Goal: Transaction & Acquisition: Book appointment/travel/reservation

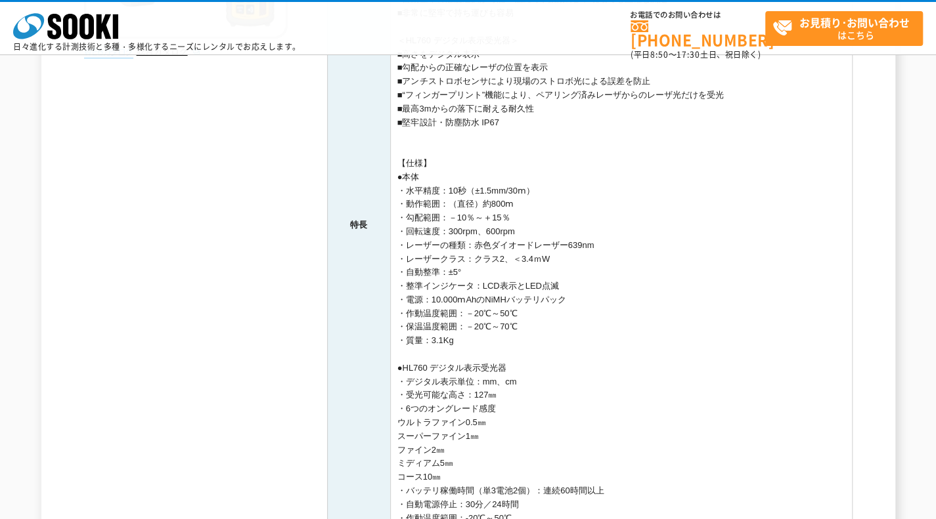
scroll to position [328, 0]
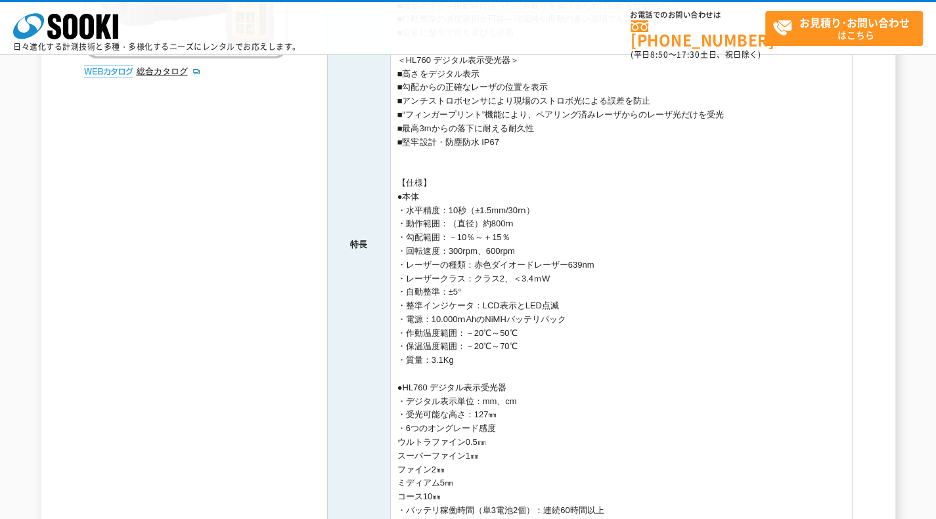
drag, startPoint x: 464, startPoint y: 360, endPoint x: 416, endPoint y: 182, distance: 184.9
click at [397, 194] on td "＜本体＞ ■自動水平整準、自動鉛直整準 ■±1.5mm/30mのレーザー精度 ■直径800mの測定範囲 ■GL本機とHL760受光器の無線通信によりグレードマ…" at bounding box center [621, 244] width 462 height 669
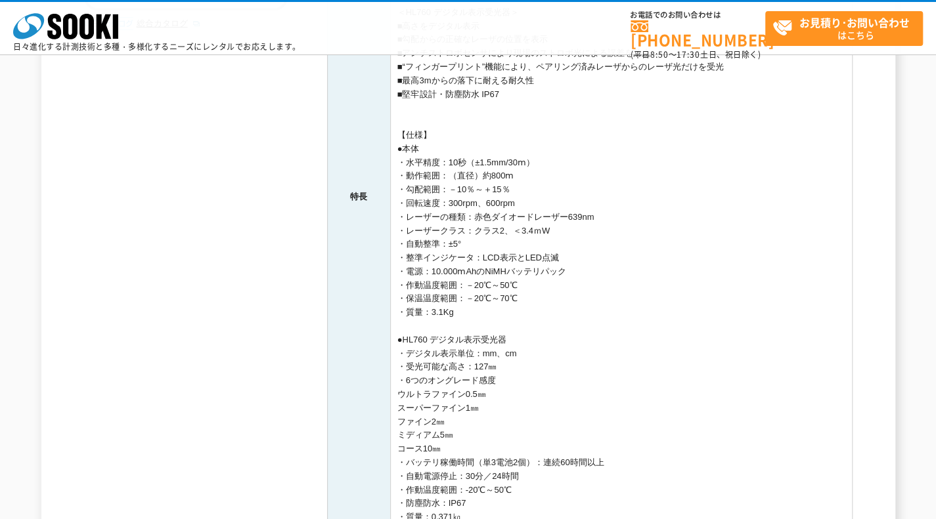
scroll to position [394, 0]
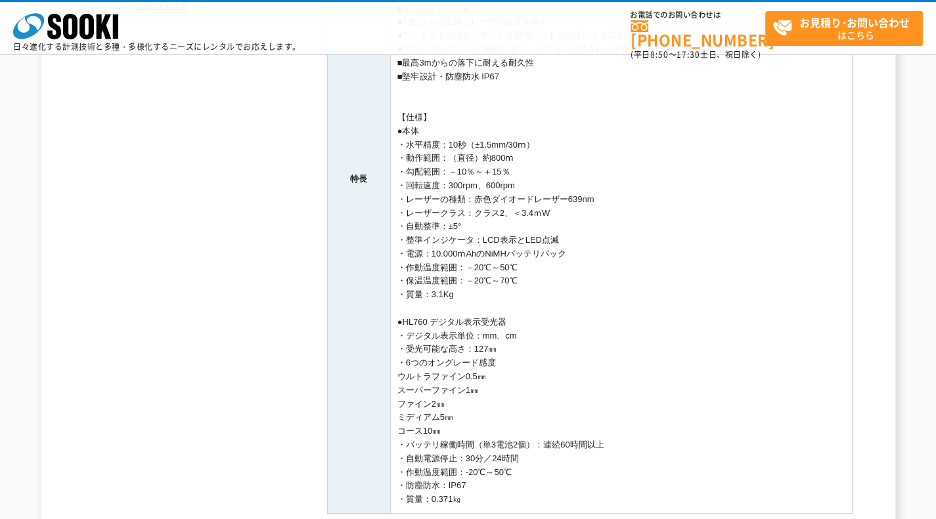
click at [500, 292] on td "＜本体＞ ■自動水平整準、自動鉛直整準 ■±1.5mm/30mのレーザー精度 ■直径800mの測定範囲 ■GL本機とHL760受光器の無線通信によりグレードマ…" at bounding box center [621, 178] width 462 height 669
click at [493, 303] on td "＜本体＞ ■自動水平整準、自動鉛直整準 ■±1.5mm/30mのレーザー精度 ■直径800mの測定範囲 ■GL本機とHL760受光器の無線通信によりグレードマ…" at bounding box center [621, 178] width 462 height 669
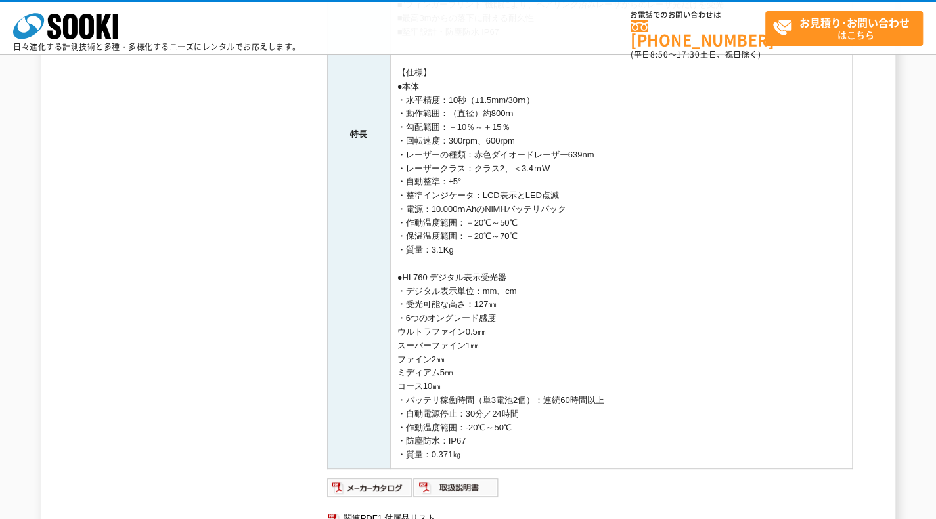
scroll to position [460, 0]
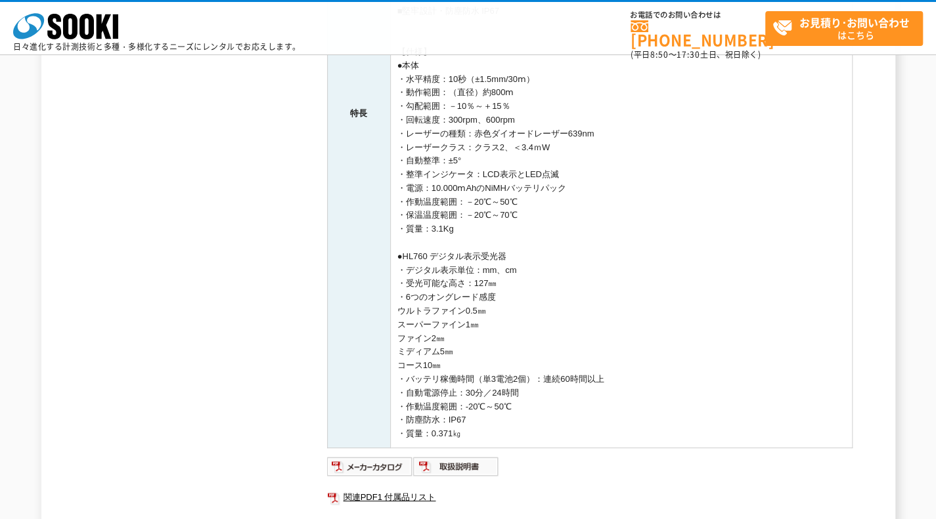
click at [553, 425] on td "＜本体＞ ■自動水平整準、自動鉛直整準 ■±1.5mm/30mのレーザー精度 ■直径800mの測定範囲 ■GL本機とHL760受光器の無線通信によりグレードマ…" at bounding box center [621, 113] width 462 height 669
click at [456, 443] on td "＜本体＞ ■自動水平整準、自動鉛直整準 ■±1.5mm/30mのレーザー精度 ■直径800mの測定範囲 ■GL本機とHL760受光器の無線通信によりグレードマ…" at bounding box center [621, 113] width 462 height 669
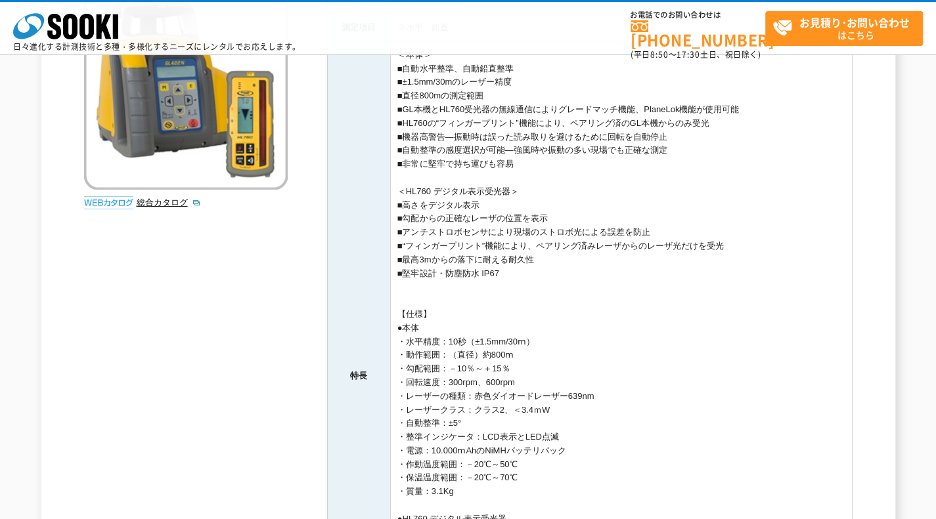
scroll to position [131, 0]
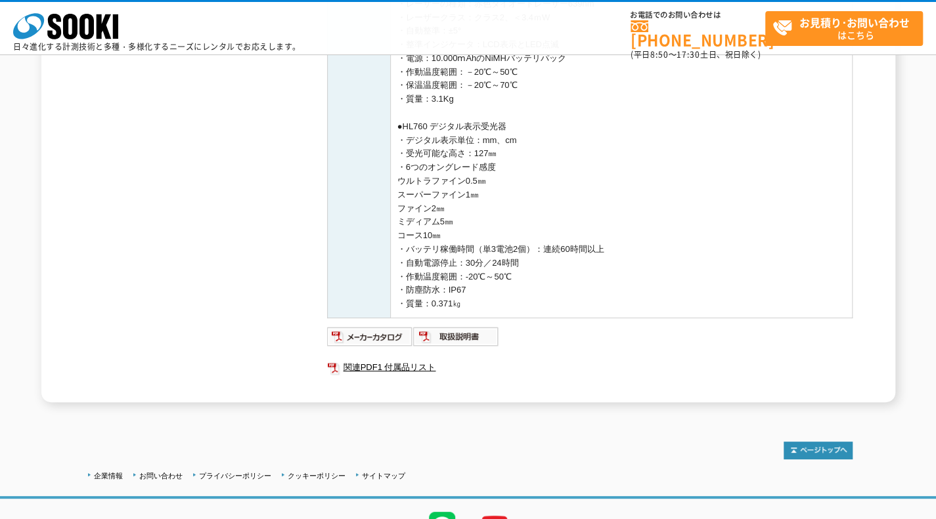
scroll to position [591, 0]
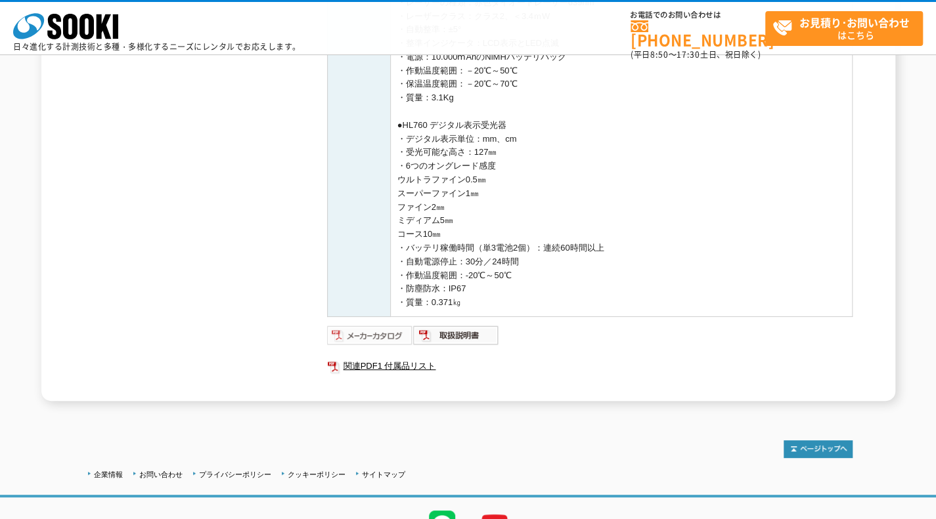
click at [367, 328] on img at bounding box center [370, 335] width 86 height 21
click at [464, 326] on img at bounding box center [456, 335] width 86 height 21
